Goal: Navigation & Orientation: Understand site structure

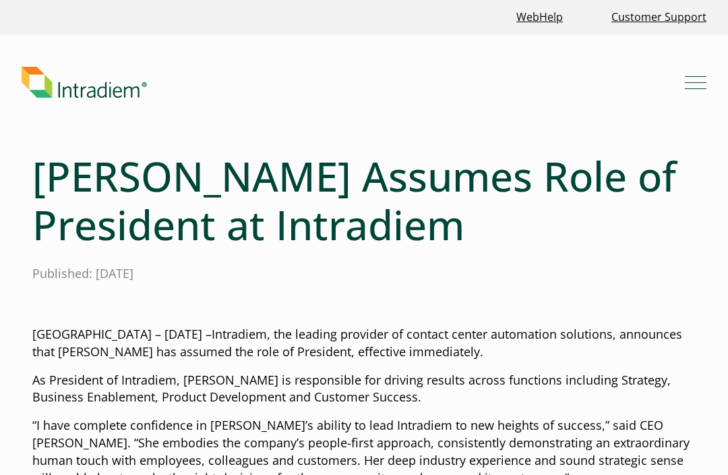
click at [700, 84] on button "Menu" at bounding box center [696, 82] width 22 height 22
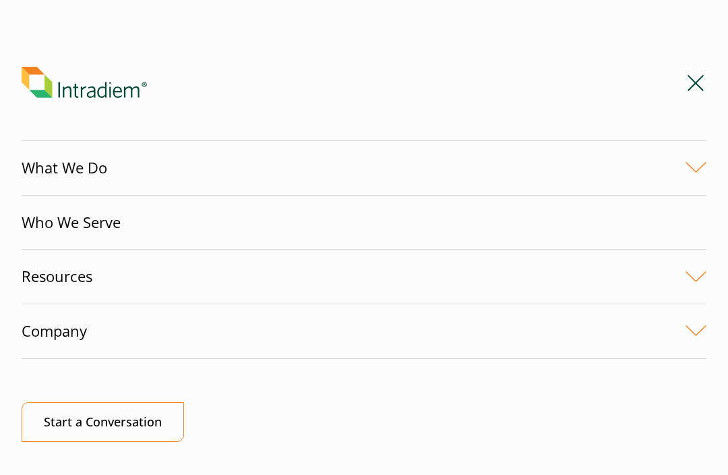
click at [40, 169] on link "What We Do" at bounding box center [364, 168] width 685 height 54
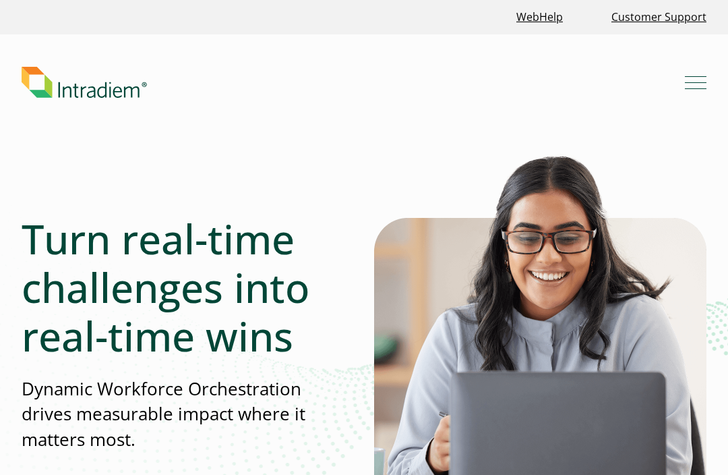
click at [698, 89] on span "Mobile Navigation Button" at bounding box center [696, 88] width 22 height 1
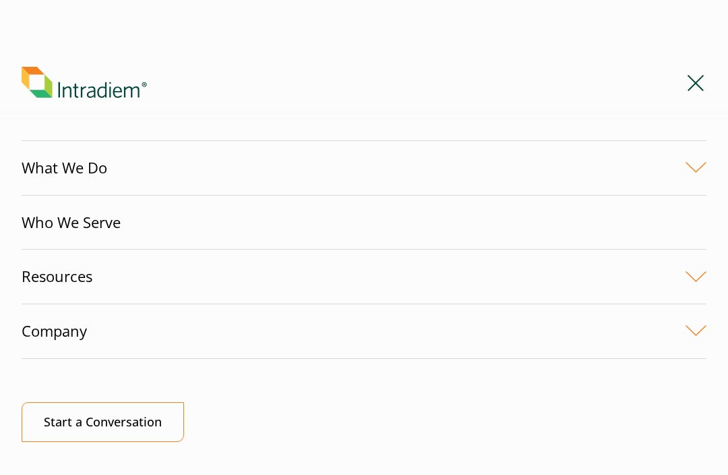
click at [29, 214] on link "Who We Serve" at bounding box center [364, 223] width 685 height 54
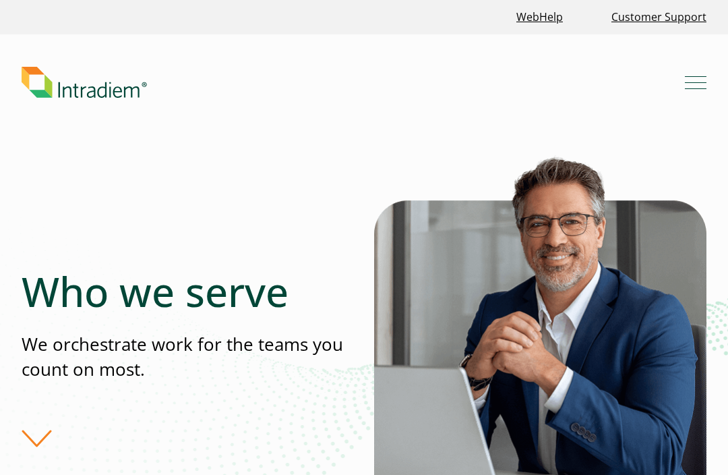
click at [705, 100] on header "Menu What We Do Platform Who We Serve Resources Blog Events & Webinars News Suc…" at bounding box center [364, 92] width 728 height 117
click at [700, 92] on button "Menu" at bounding box center [696, 82] width 22 height 22
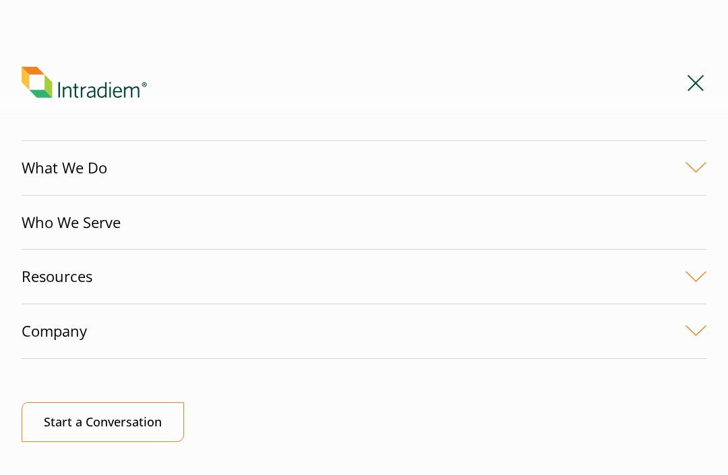
click at [19, 319] on nav "What We Do Platform Who We Serve Resources Blog Events & Webinars News Success …" at bounding box center [364, 237] width 728 height 475
click at [41, 332] on link "Company" at bounding box center [364, 331] width 685 height 54
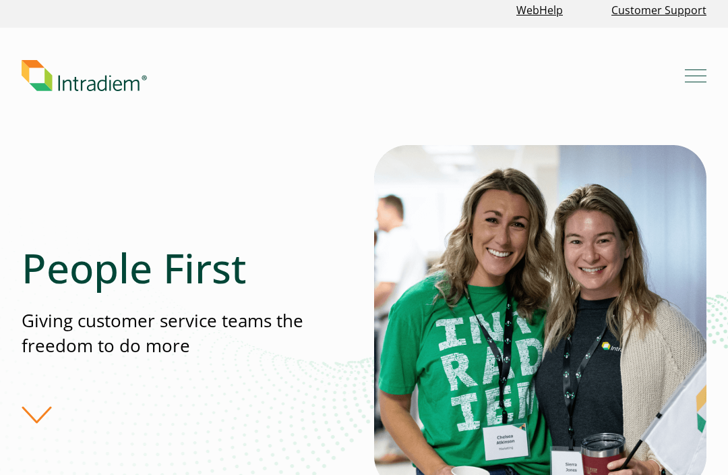
scroll to position [5, 0]
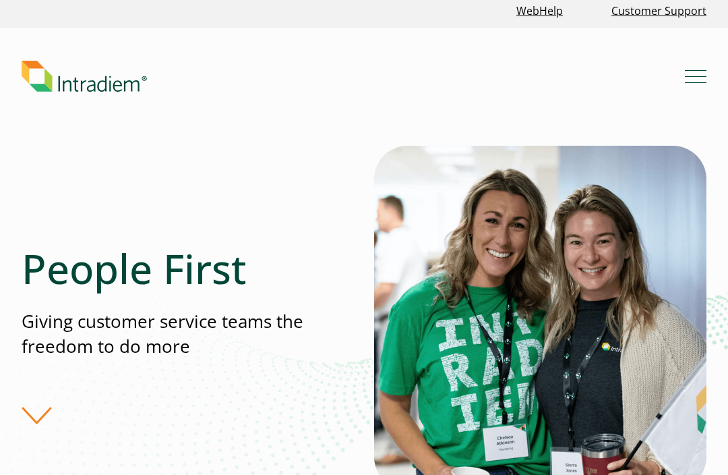
click at [37, 392] on div "People First Giving customer service teams the freedom to do more" at bounding box center [198, 335] width 353 height 180
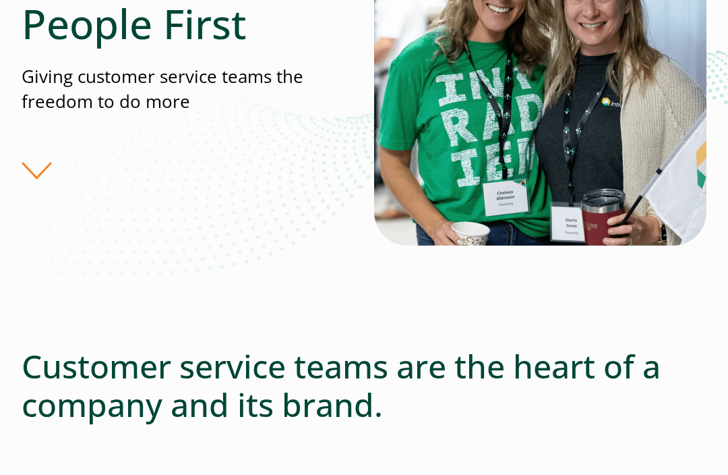
scroll to position [0, 0]
